Goal: Information Seeking & Learning: Learn about a topic

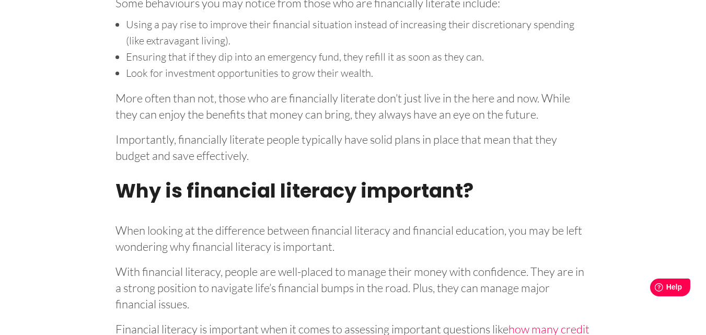
scroll to position [941, 0]
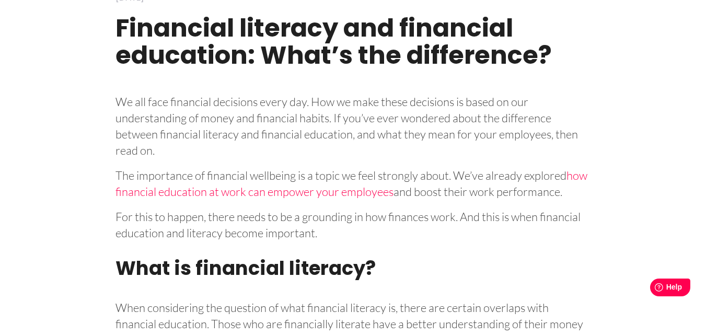
scroll to position [366, 0]
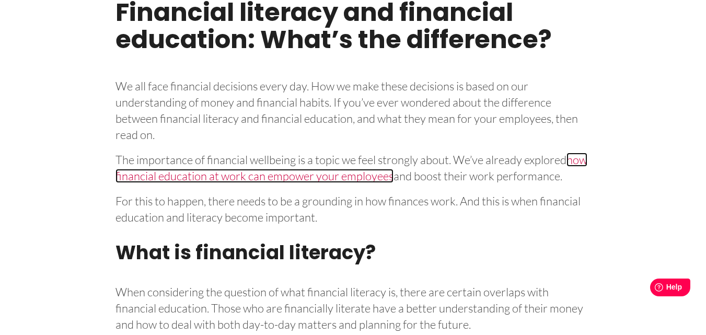
click at [244, 179] on link "how financial education at work can empower your employees" at bounding box center [352, 168] width 472 height 30
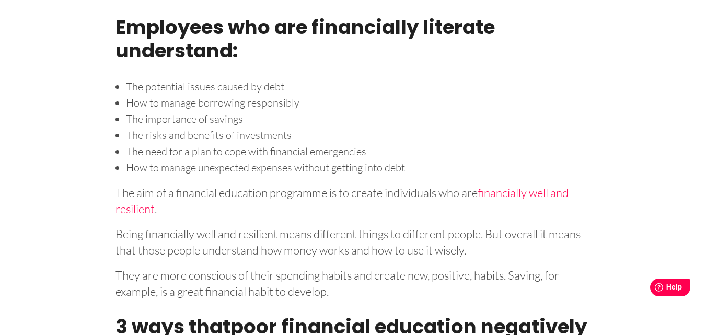
scroll to position [941, 0]
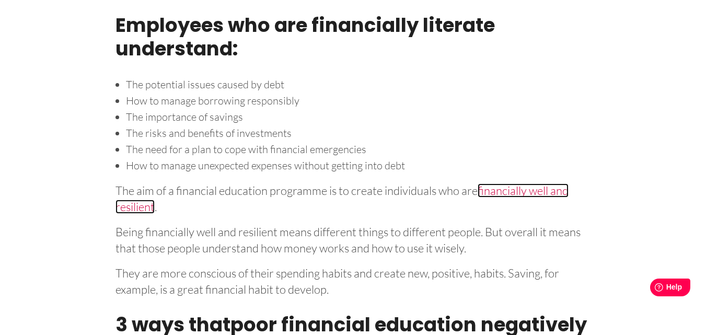
click at [521, 192] on link "financially well and resilient" at bounding box center [342, 199] width 453 height 30
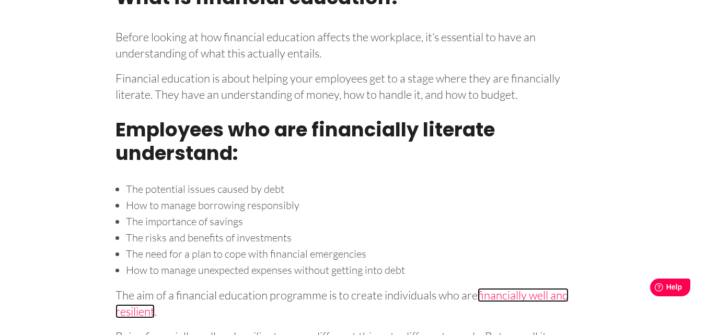
scroll to position [889, 0]
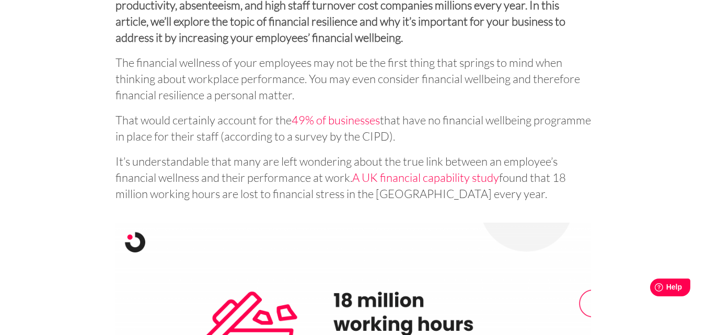
scroll to position [575, 0]
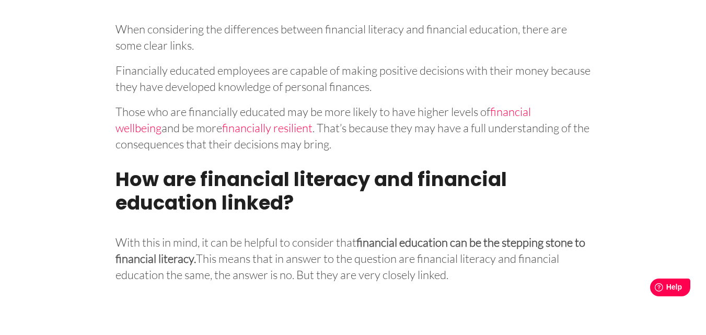
scroll to position [1464, 0]
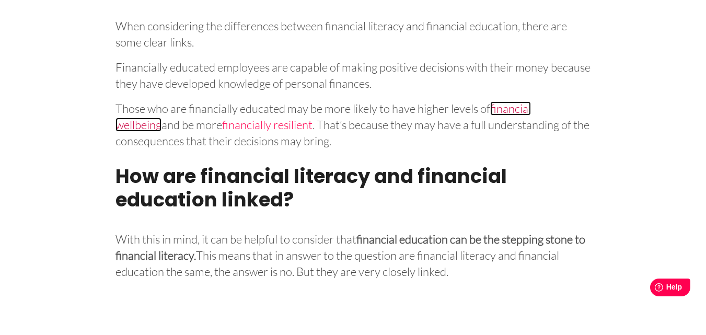
click at [531, 127] on link "financial wellbeing" at bounding box center [324, 116] width 416 height 30
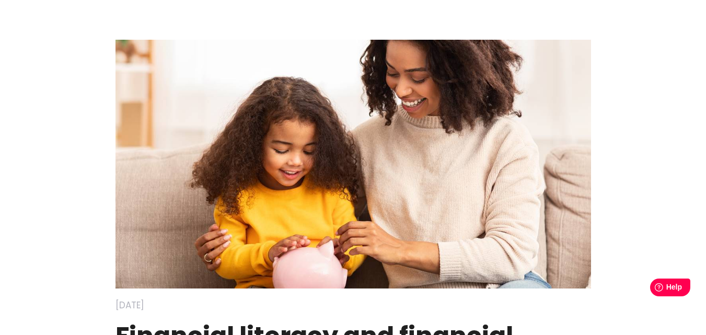
scroll to position [0, 0]
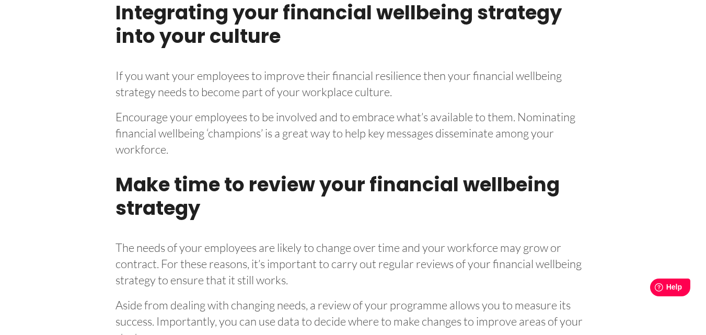
scroll to position [2771, 0]
